Goal: Task Accomplishment & Management: Manage account settings

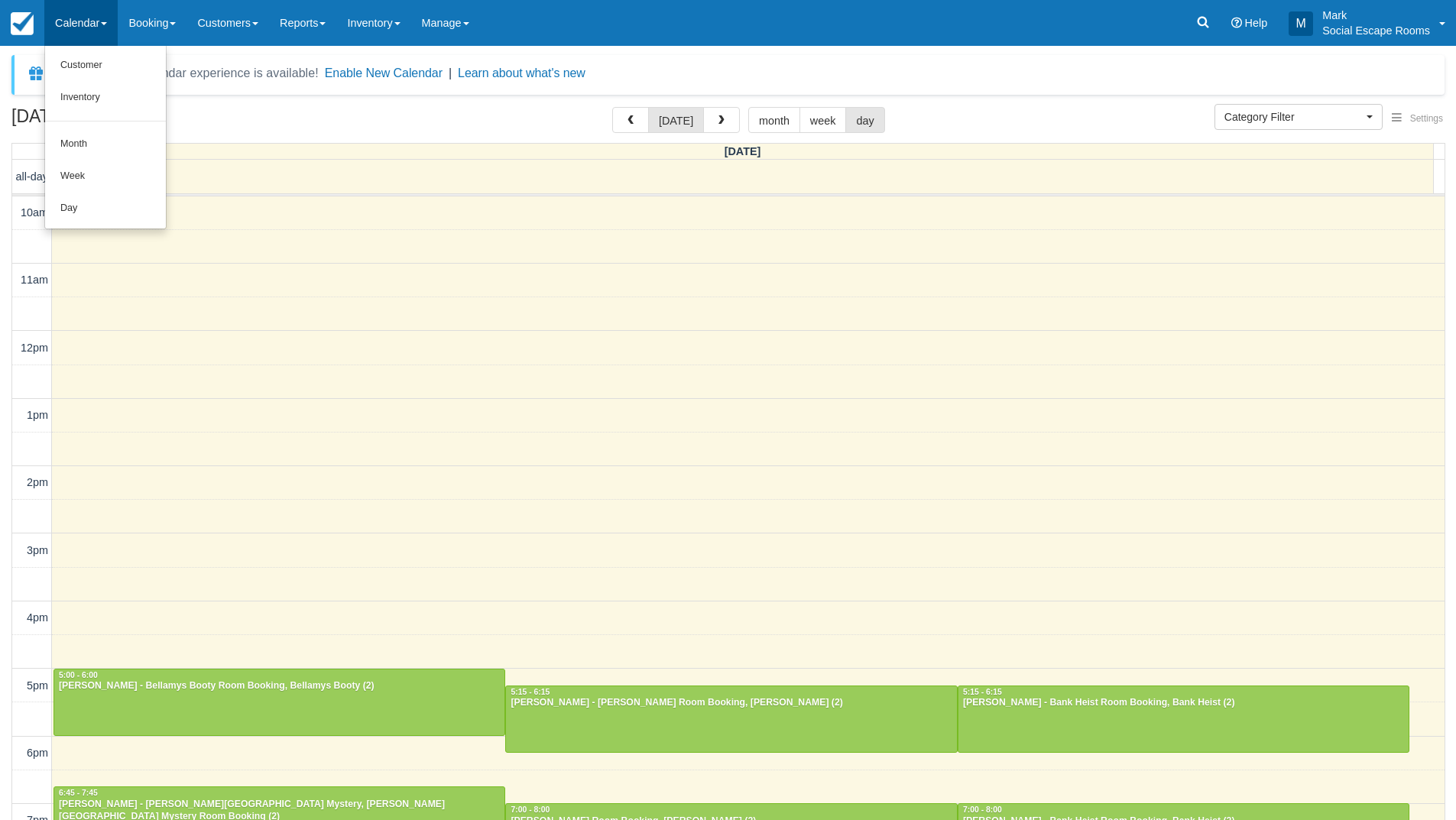
select select
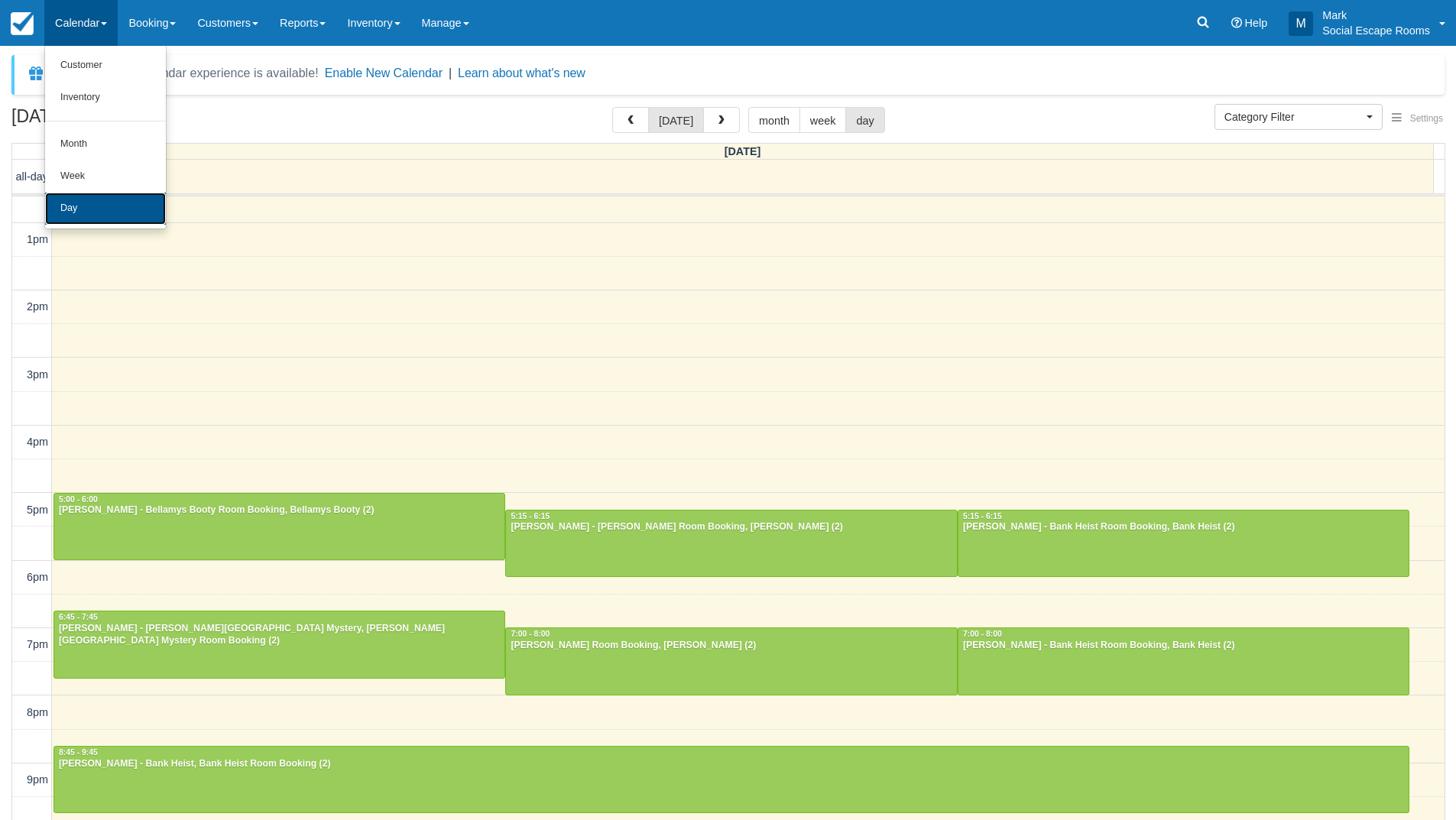
click at [94, 204] on link "Day" at bounding box center [106, 208] width 121 height 32
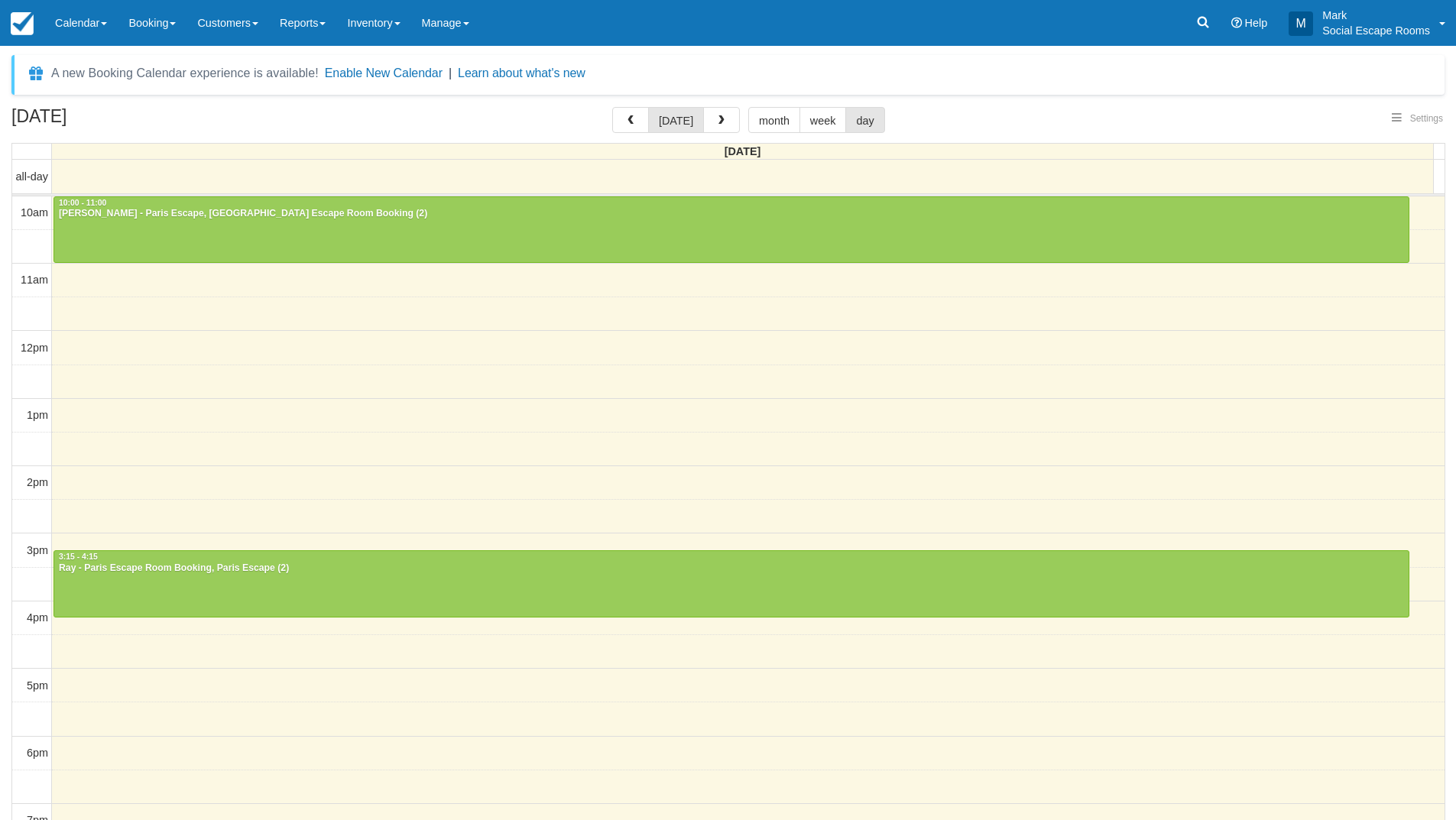
click at [640, 123] on button "button" at bounding box center [631, 120] width 37 height 26
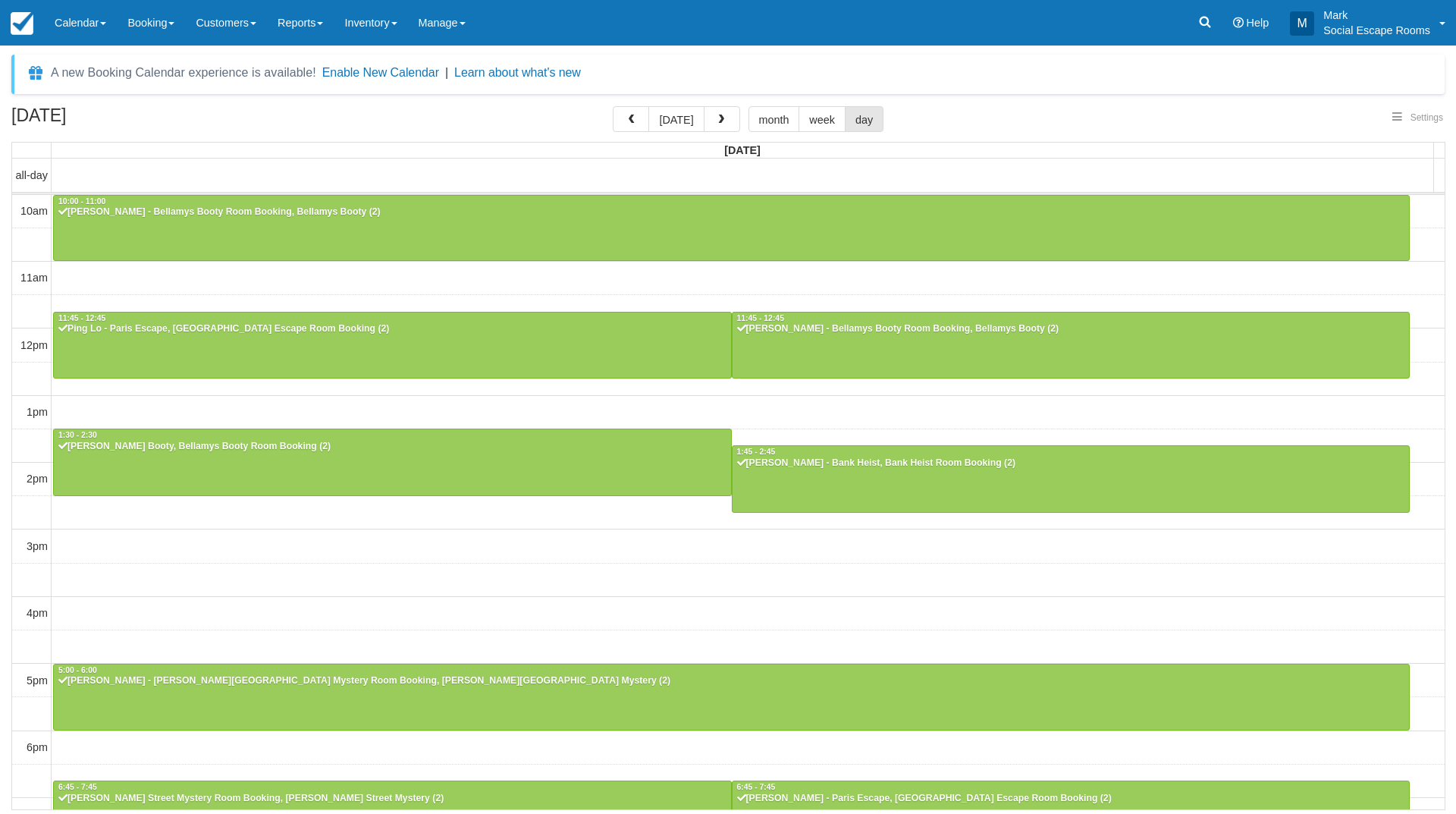
scroll to position [222, 0]
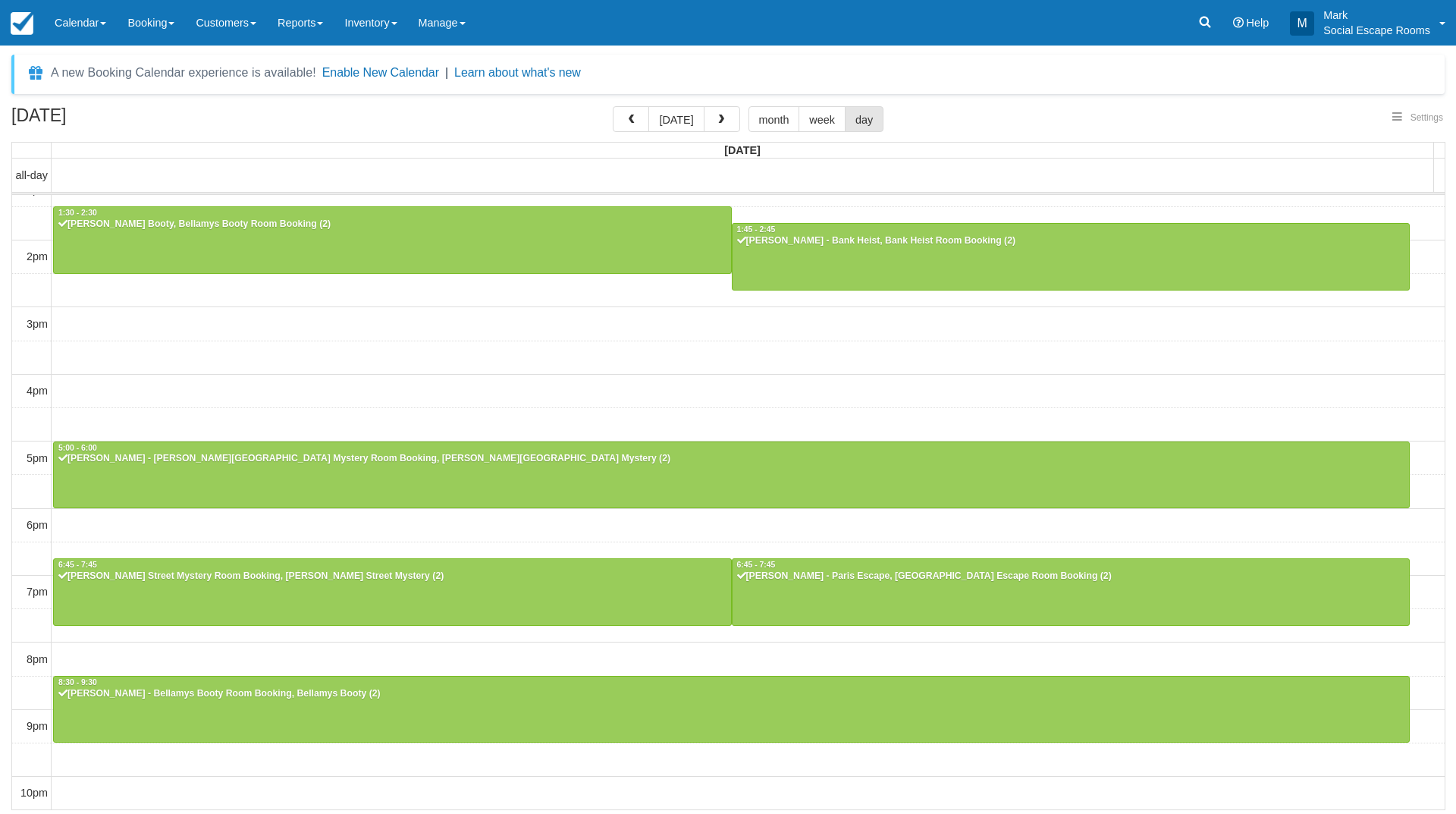
select select
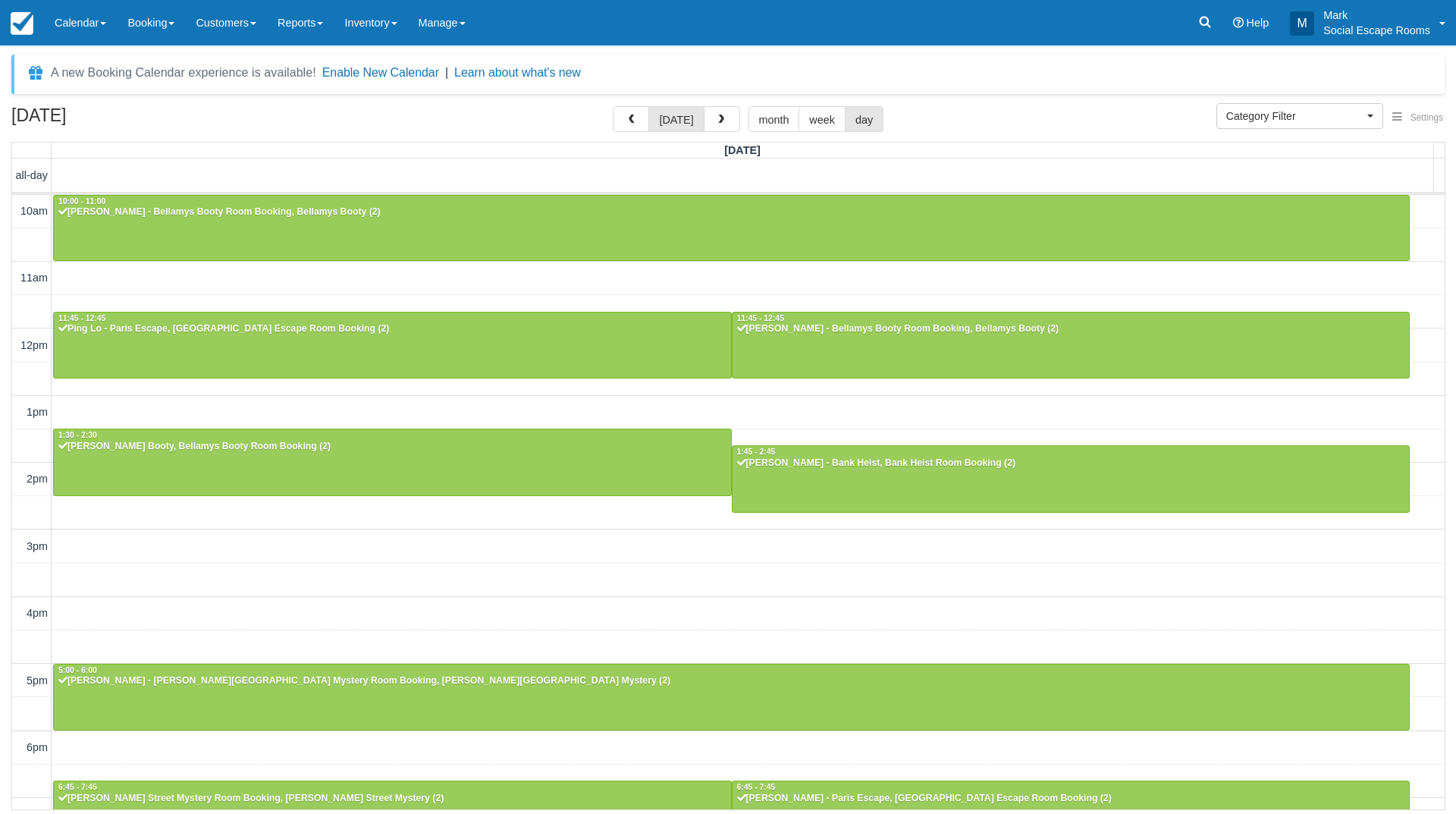
click at [678, 116] on button "[DATE]" at bounding box center [676, 119] width 55 height 26
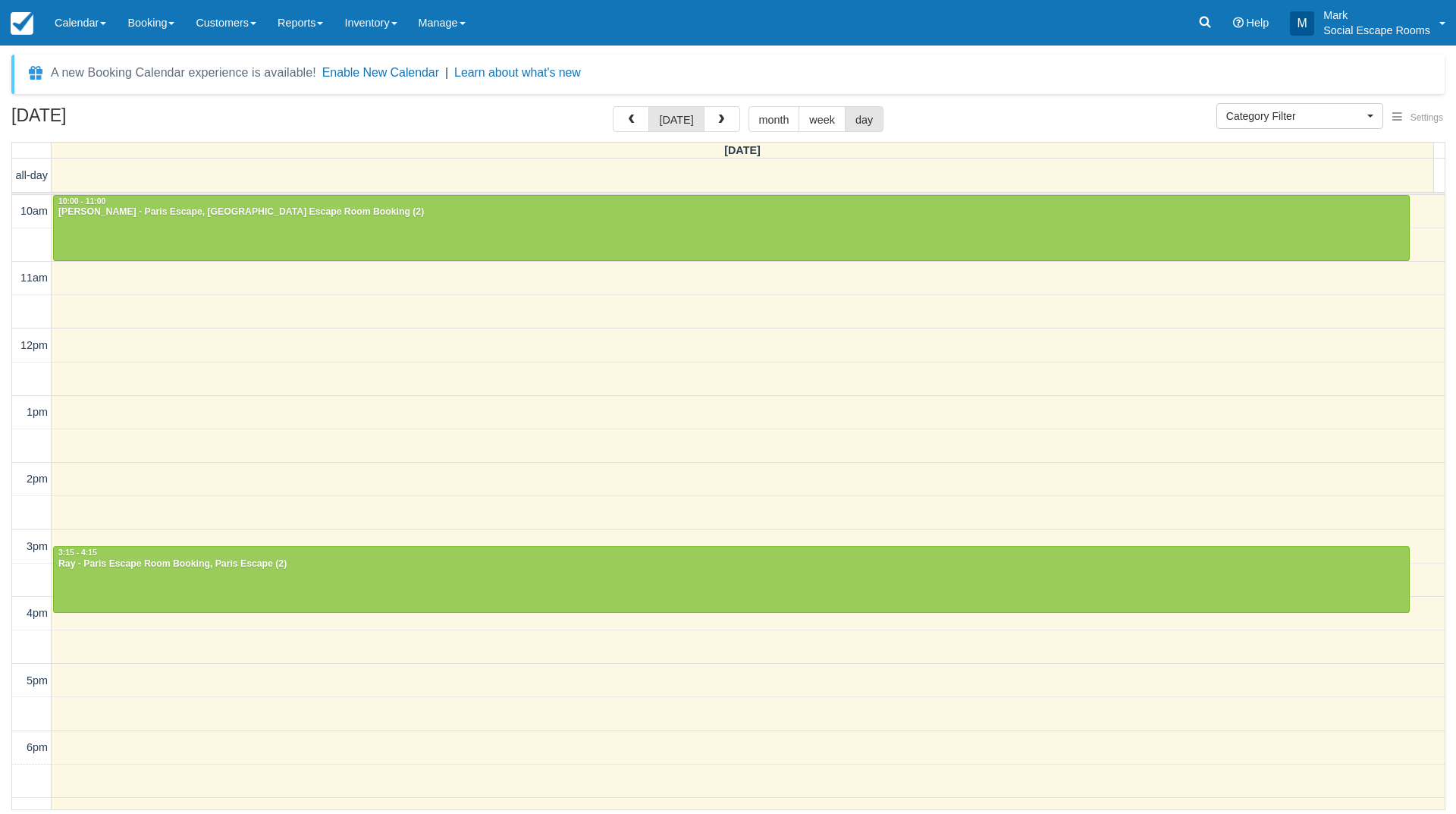
click at [726, 110] on button "button" at bounding box center [722, 119] width 36 height 26
